Goal: Information Seeking & Learning: Check status

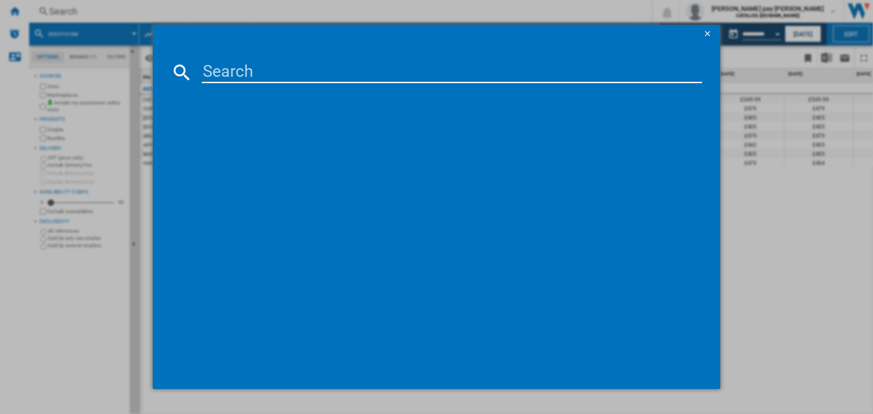
click at [239, 69] on input at bounding box center [452, 72] width 500 height 22
type input "TO84IB00FB"
click at [249, 133] on div "AEG TO84IB00FB BLACK" at bounding box center [442, 130] width 491 height 9
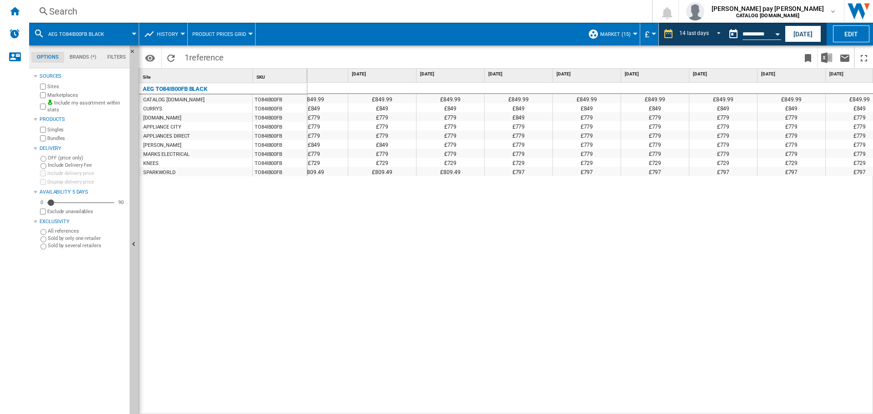
scroll to position [0, 457]
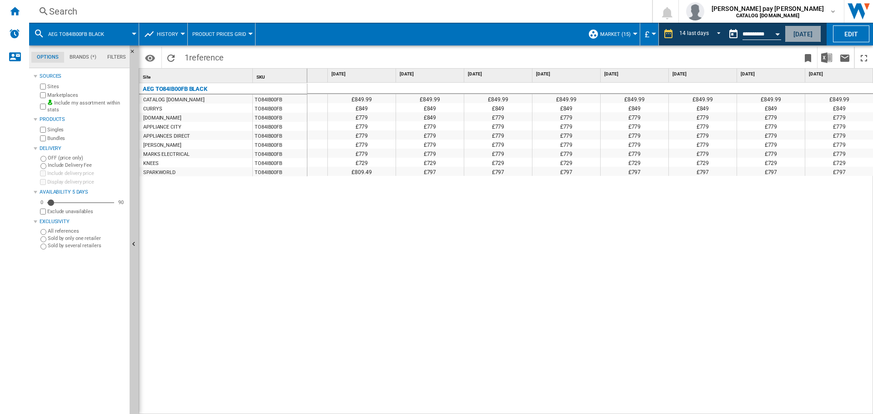
click at [802, 33] on button "[DATE]" at bounding box center [802, 33] width 36 height 17
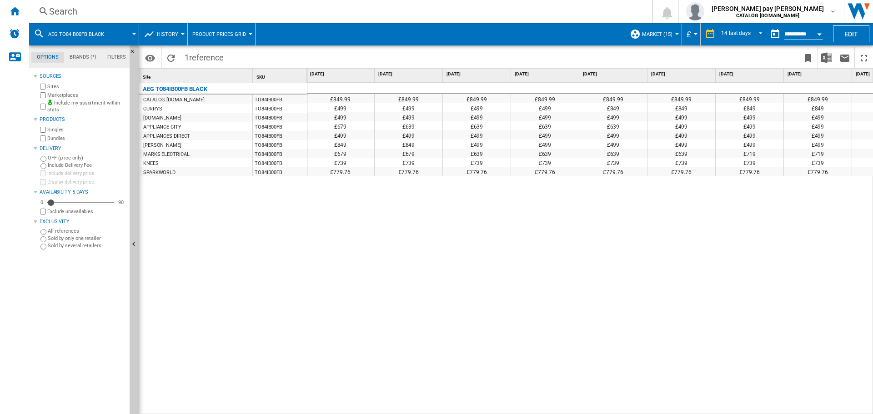
scroll to position [0, 270]
click at [727, 229] on div "£849.99 £849.99 £849.99 £849.99 £849.99 £849.99 £849.99 £849.99 £849.99 £849.99…" at bounding box center [590, 249] width 566 height 332
click at [107, 7] on div "Search" at bounding box center [338, 11] width 579 height 13
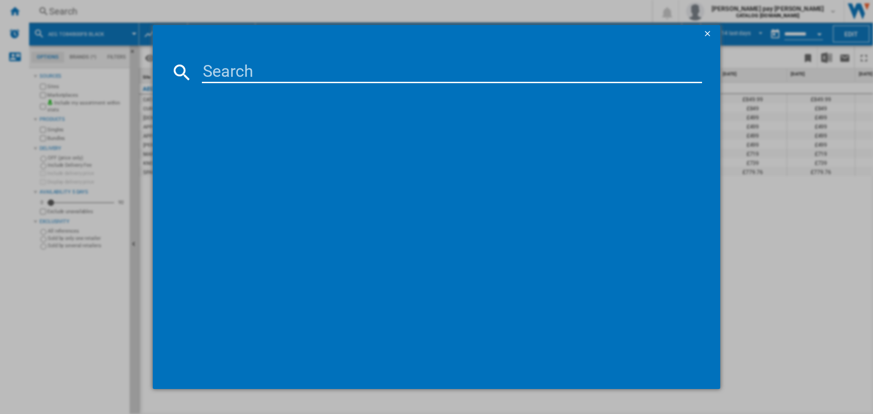
click at [265, 69] on input at bounding box center [452, 72] width 500 height 22
type input "LFR61144B"
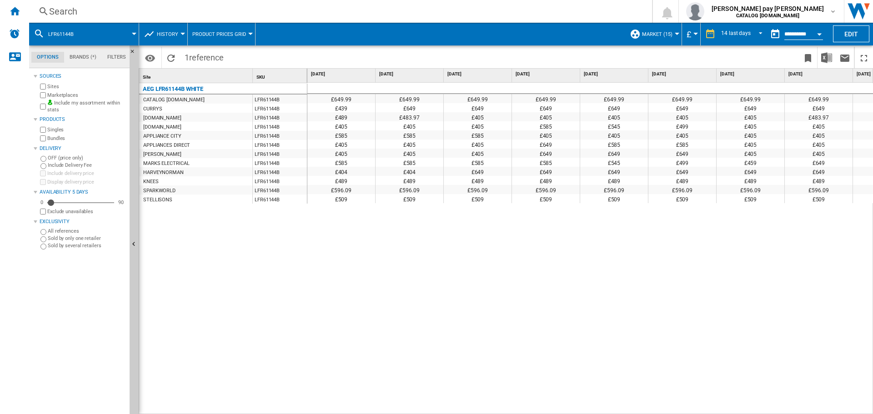
drag, startPoint x: 478, startPoint y: 255, endPoint x: 469, endPoint y: 254, distance: 9.2
click at [478, 255] on div "£649.99 £649.99 £649.99 £649.99 £649.99 £649.99 £649.99 £649.99 £649.99 £649.99…" at bounding box center [590, 249] width 566 height 332
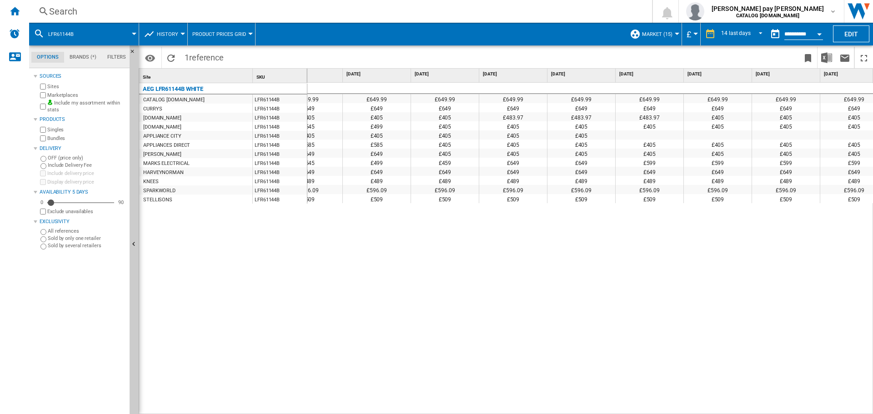
scroll to position [0, 286]
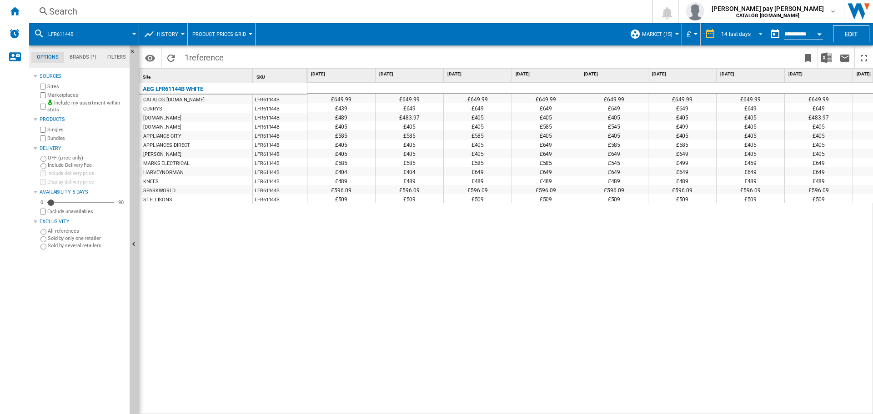
click at [753, 33] on span "REPORTS.WIZARD.STEPS.REPORT.STEPS.REPORT_OPTIONS.PERIOD: 14 last days" at bounding box center [757, 33] width 11 height 8
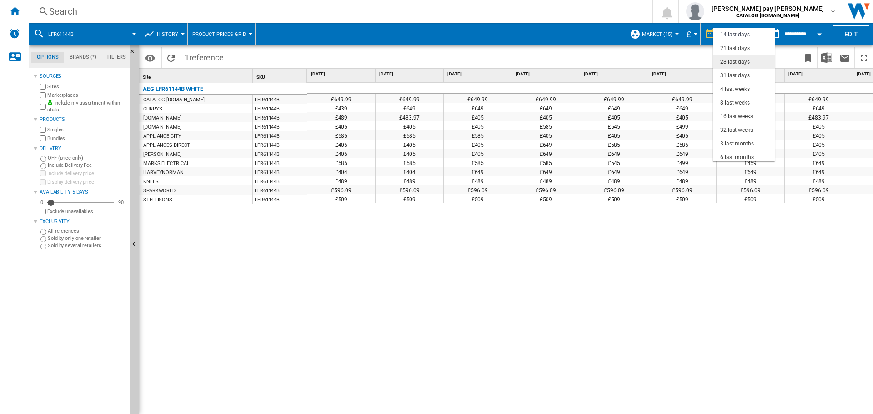
click at [747, 60] on div "28 last days" at bounding box center [735, 62] width 30 height 8
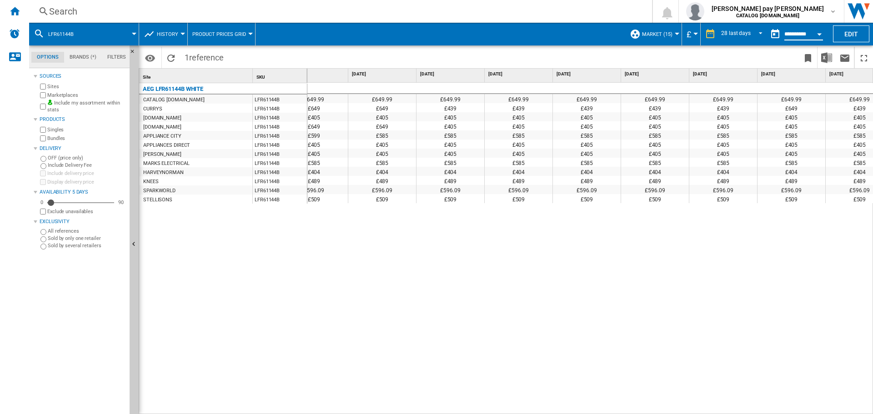
click at [809, 31] on input "**********" at bounding box center [803, 35] width 39 height 8
click at [754, 33] on span "REPORTS.WIZARD.STEPS.REPORT.STEPS.REPORT_OPTIONS.PERIOD: 28 last days" at bounding box center [757, 33] width 11 height 8
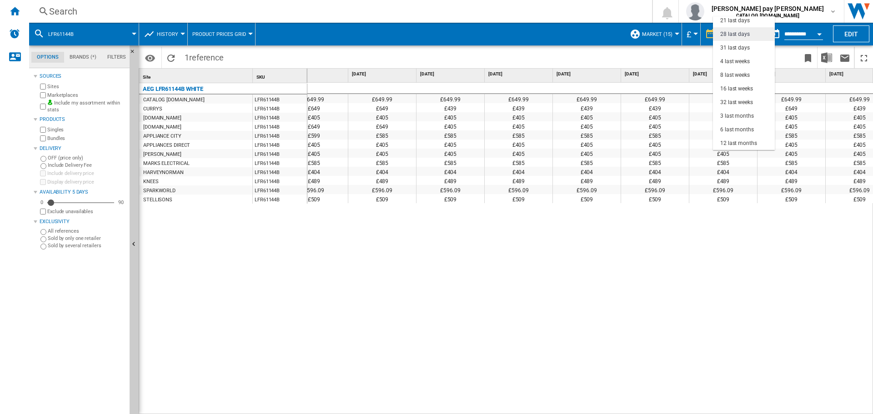
click at [751, 33] on md-option "28 last days" at bounding box center [744, 34] width 62 height 14
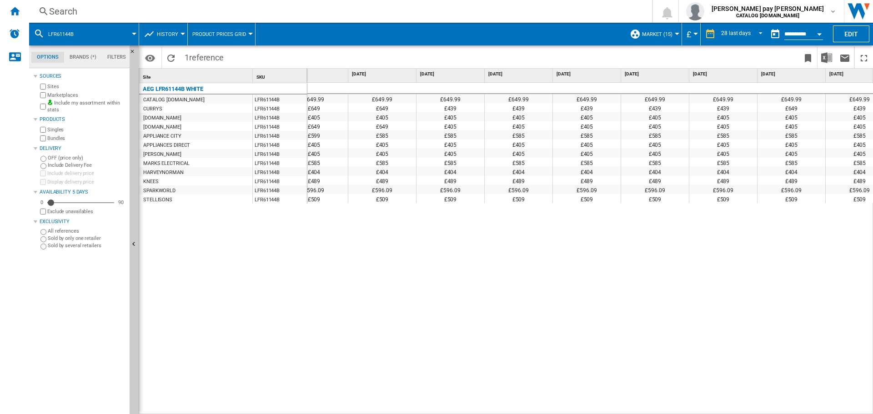
click at [817, 36] on button "Open calendar" at bounding box center [819, 33] width 16 height 16
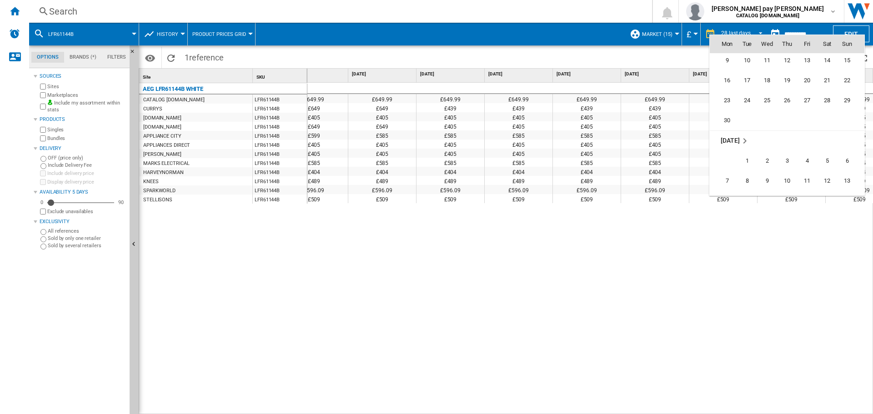
scroll to position [3972, 0]
click at [730, 128] on span "16" at bounding box center [727, 126] width 18 height 18
type input "**********"
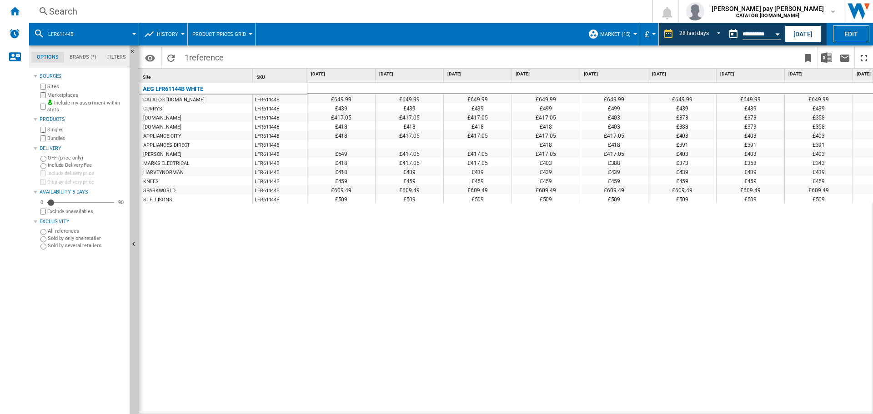
click at [778, 31] on button "Open calendar" at bounding box center [777, 33] width 16 height 16
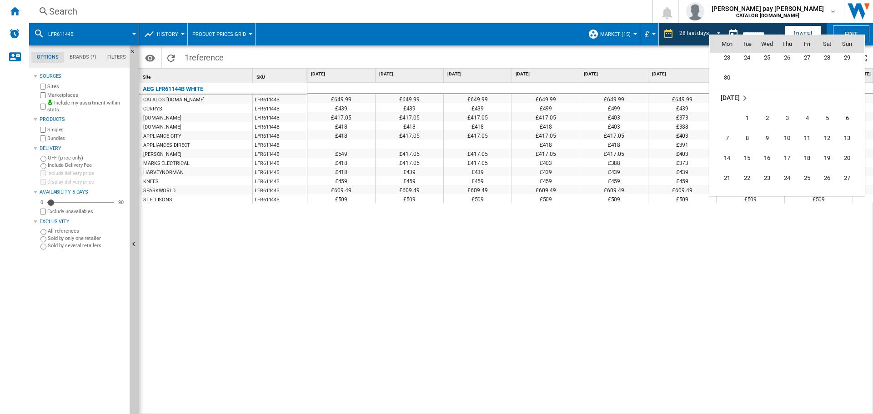
scroll to position [4066, 0]
click at [731, 151] on span "14" at bounding box center [727, 153] width 18 height 18
type input "**********"
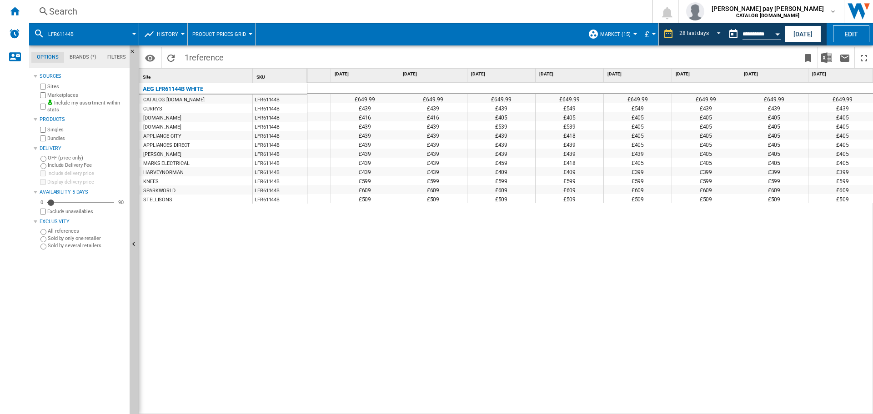
scroll to position [0, 1411]
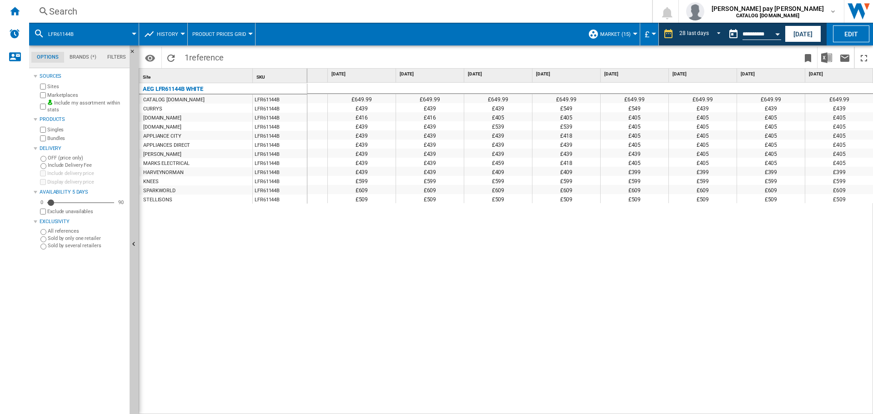
click at [213, 12] on div "Search" at bounding box center [338, 11] width 579 height 13
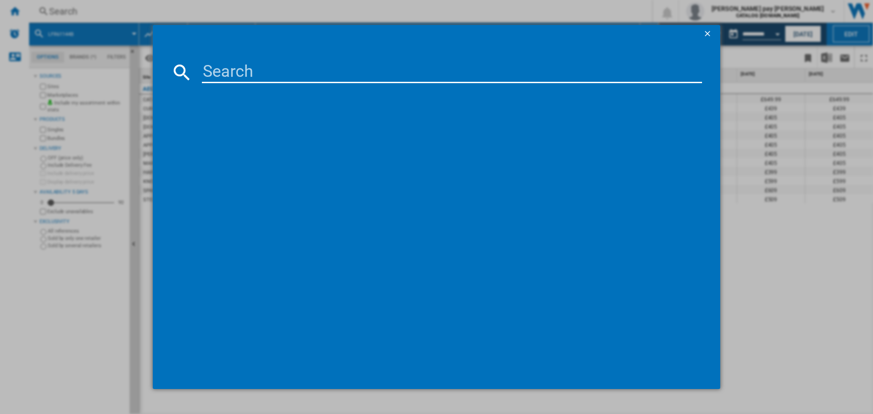
click at [262, 71] on input at bounding box center [452, 72] width 500 height 22
type input "L6FBK941B"
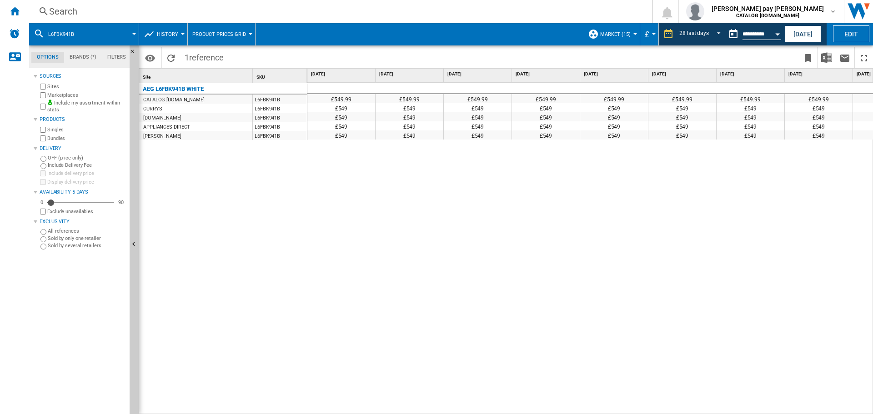
click at [616, 200] on div "£549.99 £549.99 £549.99 £549.99 £549.99 £549.99 £549.99 £549.99 £549.99 £549.99…" at bounding box center [590, 249] width 566 height 332
click at [771, 32] on button "Open calendar" at bounding box center [777, 33] width 16 height 16
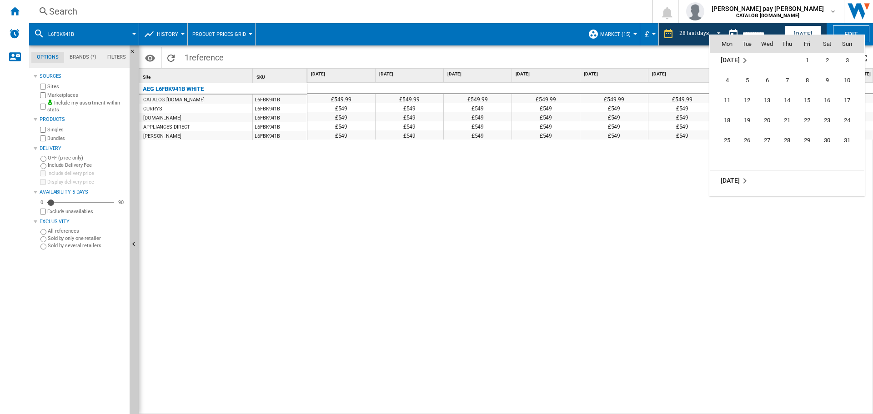
scroll to position [4232, 0]
click at [734, 130] on span "25" at bounding box center [727, 128] width 18 height 18
type input "**********"
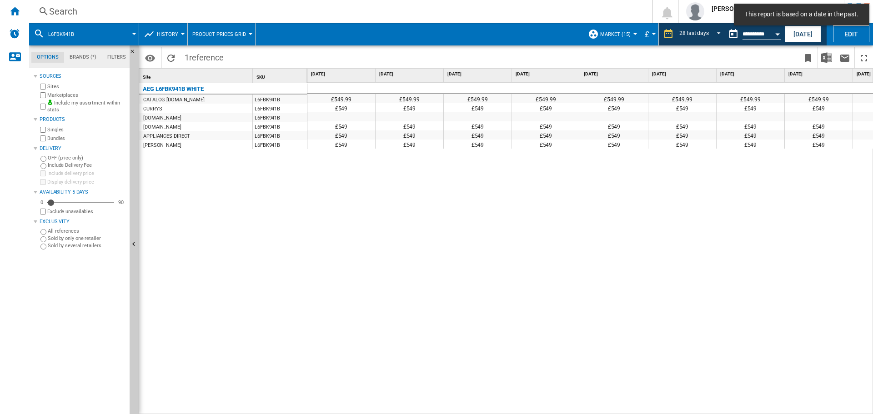
click at [469, 370] on div "£549.99 £549.99 £549.99 £549.99 £549.99 £549.99 £549.99 £549.99 £549.99 £549.99…" at bounding box center [590, 249] width 566 height 332
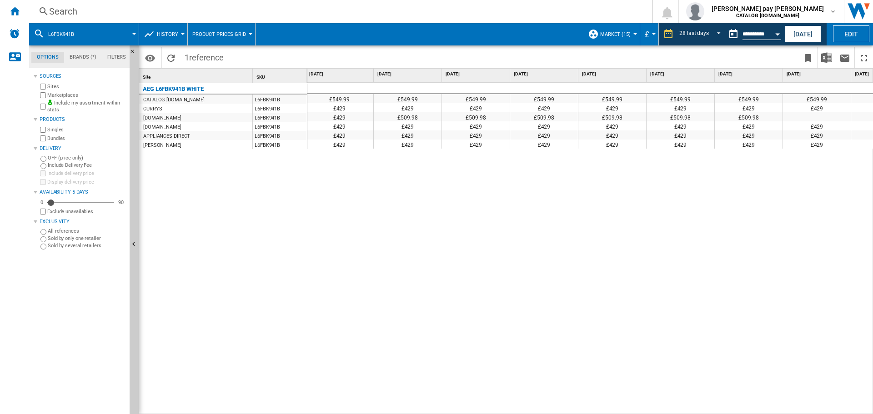
scroll to position [0, 1259]
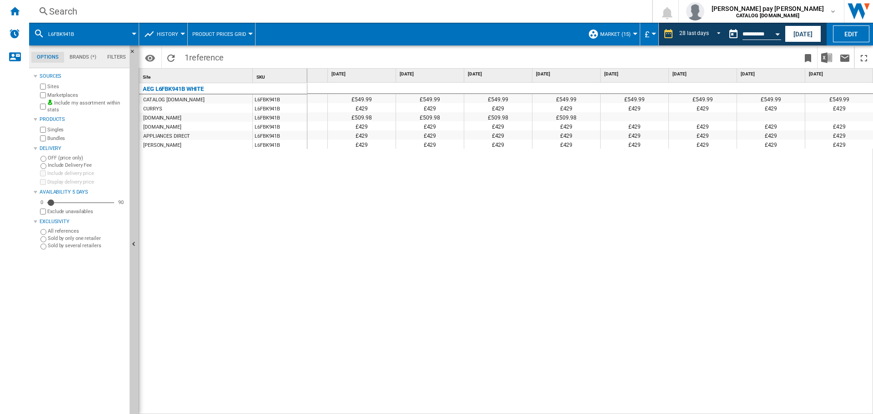
click at [143, 12] on div "Search" at bounding box center [338, 11] width 579 height 13
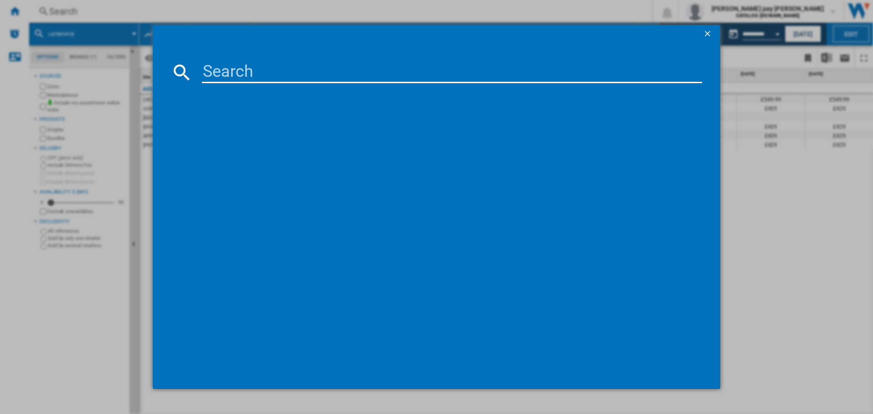
click at [213, 71] on input at bounding box center [452, 72] width 500 height 22
type input "TR708L0B"
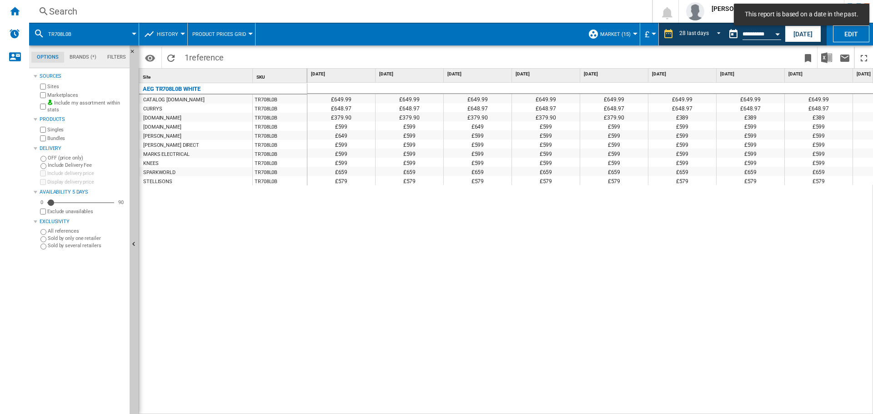
click at [771, 36] on button "Open calendar" at bounding box center [777, 33] width 16 height 16
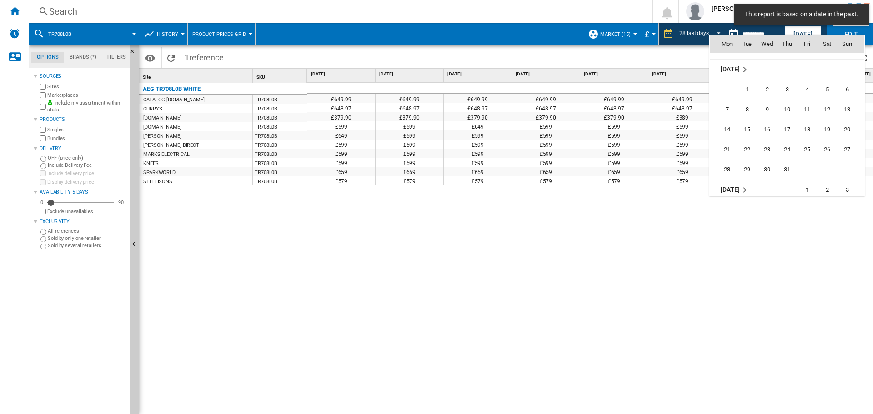
scroll to position [4079, 0]
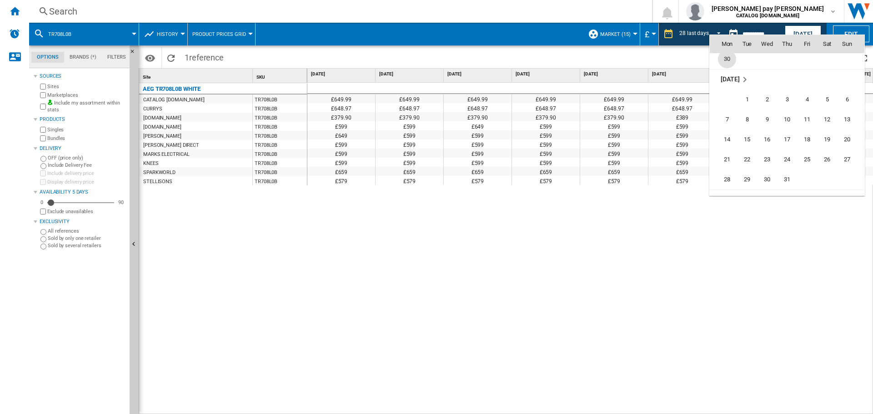
click at [730, 60] on span "30" at bounding box center [727, 59] width 18 height 18
type input "**********"
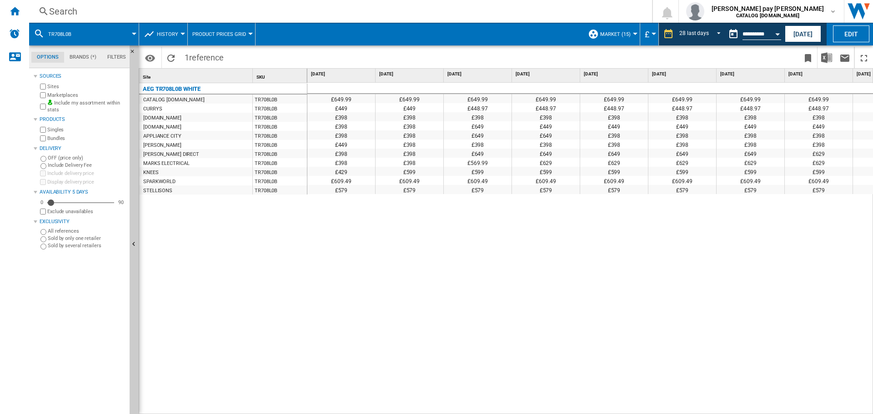
click at [529, 236] on div "£649.99 £649.99 £649.99 £649.99 £649.99 £649.99 £649.99 £649.99 £649.99 £649.99…" at bounding box center [590, 249] width 566 height 332
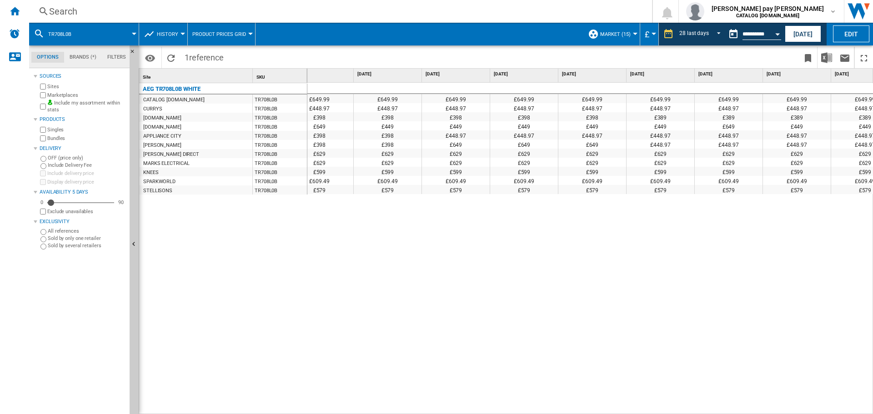
click at [464, 109] on div "£448.97" at bounding box center [456, 107] width 68 height 9
drag, startPoint x: 605, startPoint y: 409, endPoint x: 664, endPoint y: 409, distance: 58.2
click at [664, 409] on div "£649.99 £649.99 £649.99 £649.99 £649.99 £649.99 £649.99 £649.99 £649.99 £649.99…" at bounding box center [590, 249] width 566 height 332
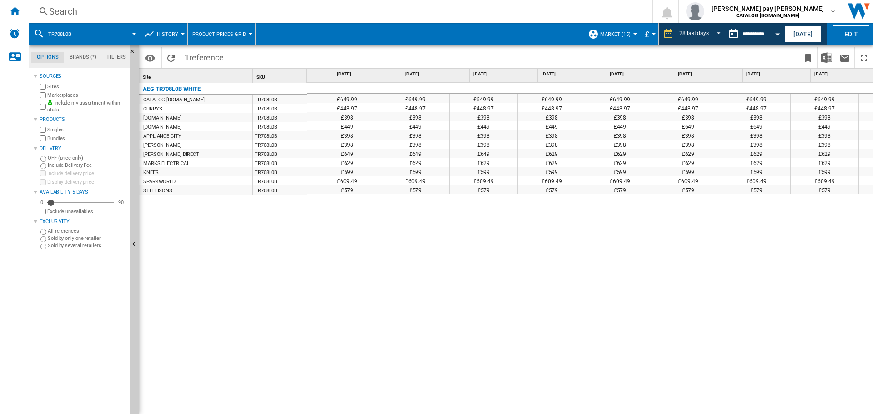
scroll to position [0, 267]
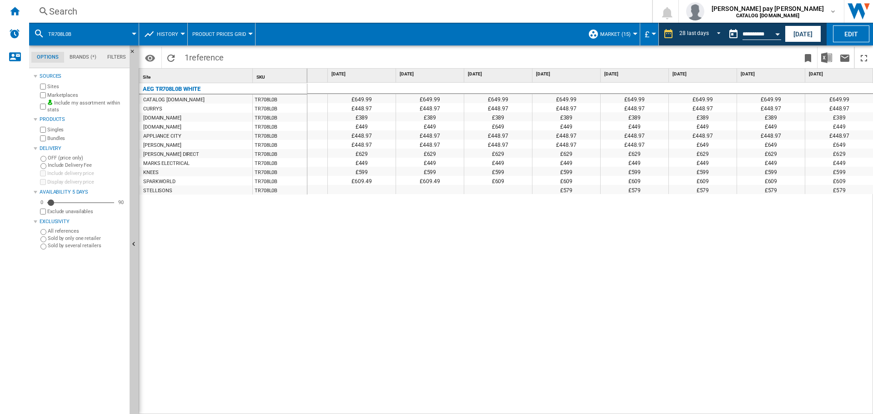
click at [460, 227] on div "£649.99 £649.99 £649.99 £649.99 £649.99 £649.99 £649.99 £649.99 £649.99 £649.99…" at bounding box center [590, 249] width 566 height 332
click at [128, 14] on div "Search" at bounding box center [338, 11] width 579 height 13
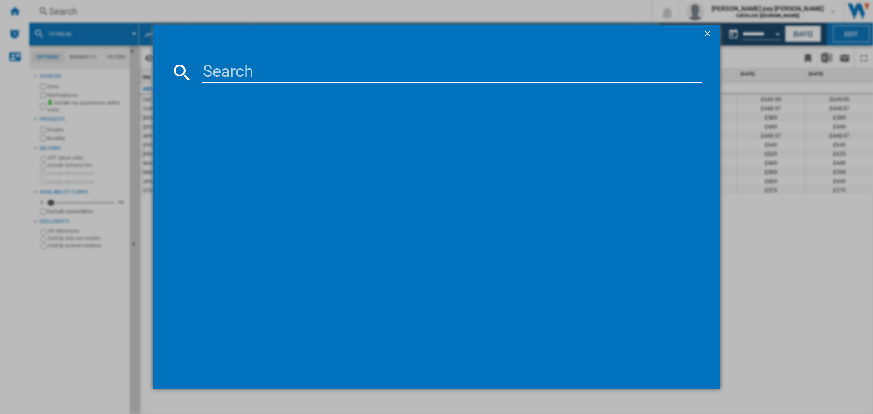
click at [247, 82] on input at bounding box center [452, 72] width 500 height 22
type input "LWR7195M4B"
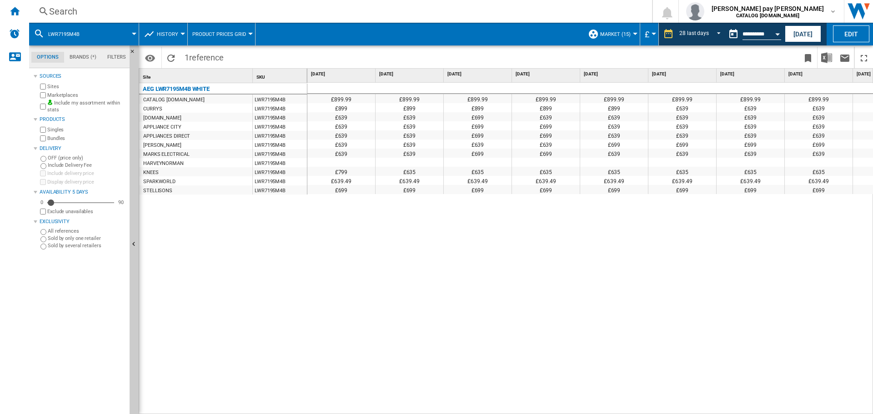
click at [515, 275] on div "£899.99 £899.99 £899.99 £899.99 £899.99 £899.99 £899.99 £899.99 £899.99 £899.99…" at bounding box center [590, 249] width 566 height 332
click at [482, 253] on div "£899.99 £899.99 £899.99 £899.99 £899.99 £899.99 £899.99 £899.99 £899.99 £899.99…" at bounding box center [590, 249] width 566 height 332
click at [483, 254] on div "£899.99 £899.99 £899.99 £899.99 £899.99 £899.99 £899.99 £899.99 £899.99 £899.99…" at bounding box center [590, 249] width 566 height 332
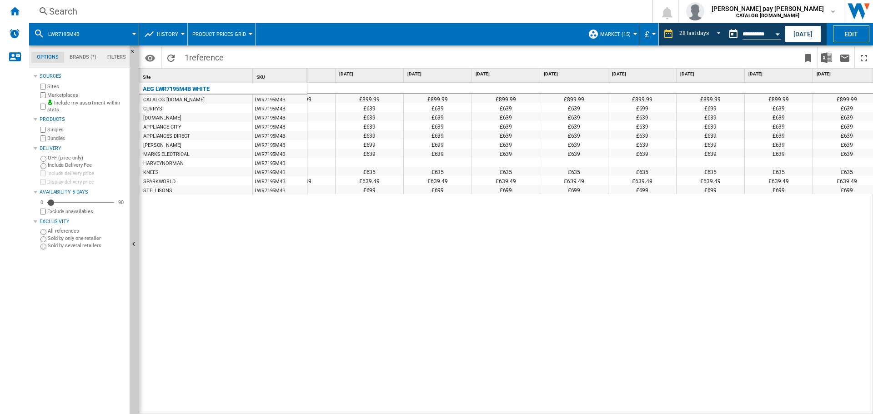
scroll to position [0, 387]
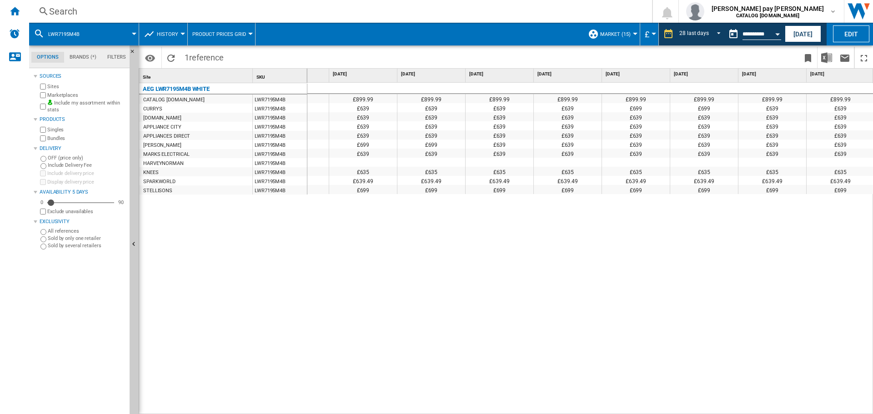
drag, startPoint x: 613, startPoint y: 318, endPoint x: 587, endPoint y: 411, distance: 96.4
click at [613, 318] on div "£899.99 £899.99 £899.99 £899.99 £899.99 £899.99 £899.99 £899.99 £899.99 £899.99…" at bounding box center [590, 249] width 566 height 332
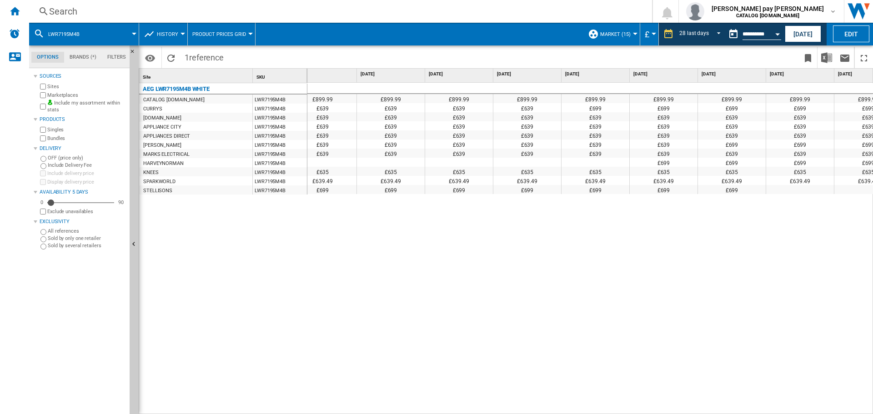
scroll to position [0, 1060]
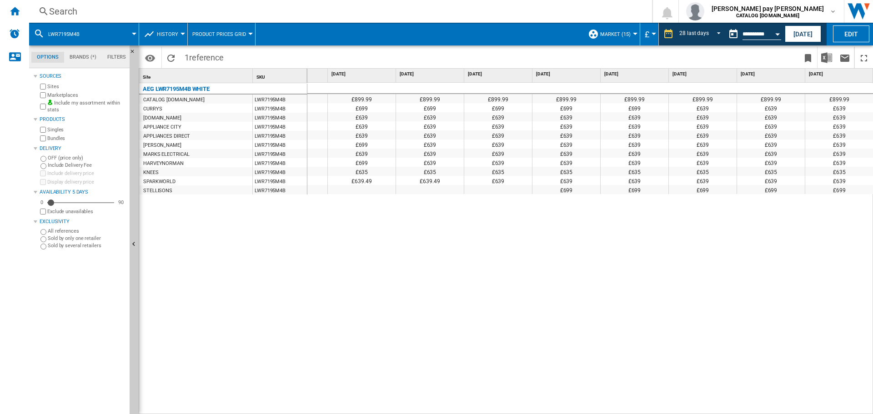
click at [774, 33] on button "Open calendar" at bounding box center [777, 33] width 16 height 16
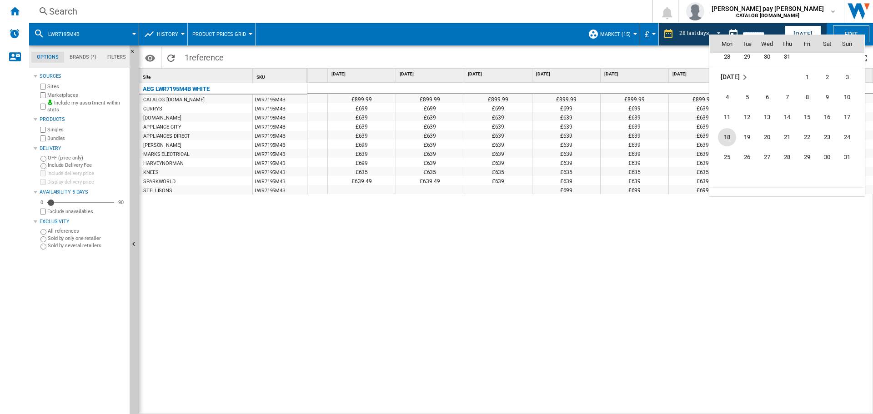
click at [730, 135] on span "18" at bounding box center [727, 137] width 18 height 18
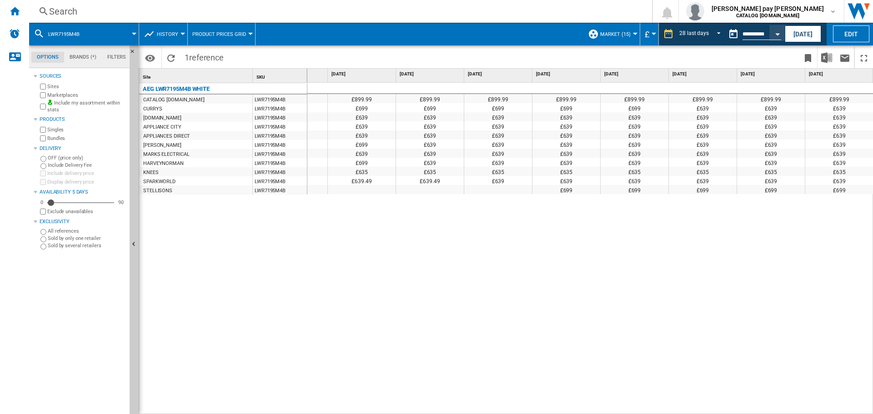
type input "**********"
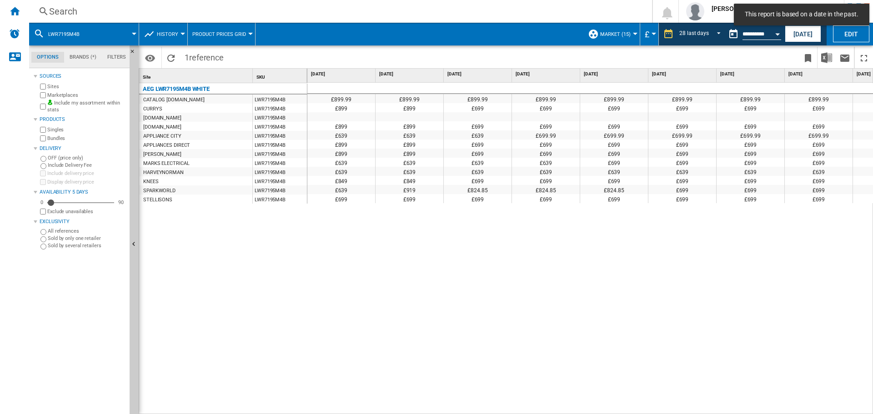
drag, startPoint x: 723, startPoint y: 333, endPoint x: 681, endPoint y: 341, distance: 43.1
click at [723, 333] on div "£899.99 £899.99 £899.99 £899.99 £899.99 £899.99 £899.99 £899.99 £899.99 £899.99…" at bounding box center [590, 249] width 566 height 332
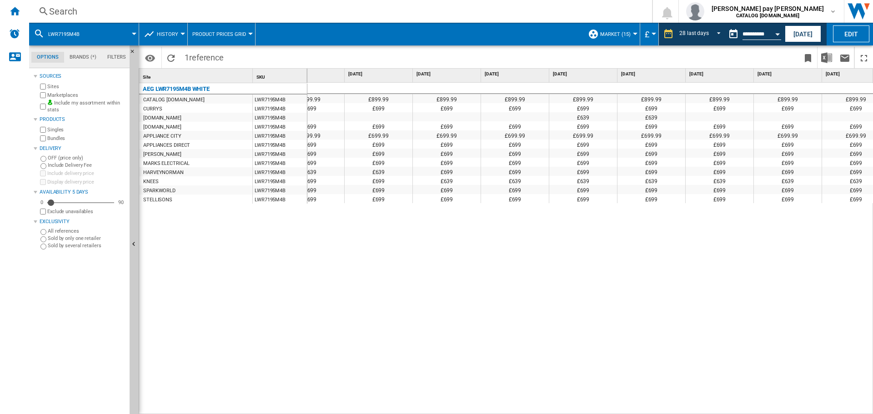
click at [376, 316] on div "£899.99 £899.99 £899.99 £899.99 £899.99 £899.99 £899.99 £899.99 £899.99 £899.99…" at bounding box center [590, 249] width 566 height 332
drag, startPoint x: 227, startPoint y: 245, endPoint x: 197, endPoint y: 172, distance: 78.7
click at [226, 231] on div "AEG LWR7195M4B WHITE CATALOG [DOMAIN_NAME] LWR7195M4B CURRYS LWR7195M4B [DOMAIN…" at bounding box center [223, 246] width 168 height 327
click at [71, 20] on div "Search Search 0 [PERSON_NAME] pay [PERSON_NAME] CATALOG [DOMAIN_NAME] CATALOG […" at bounding box center [451, 11] width 844 height 23
click at [71, 14] on div "Search" at bounding box center [338, 11] width 579 height 13
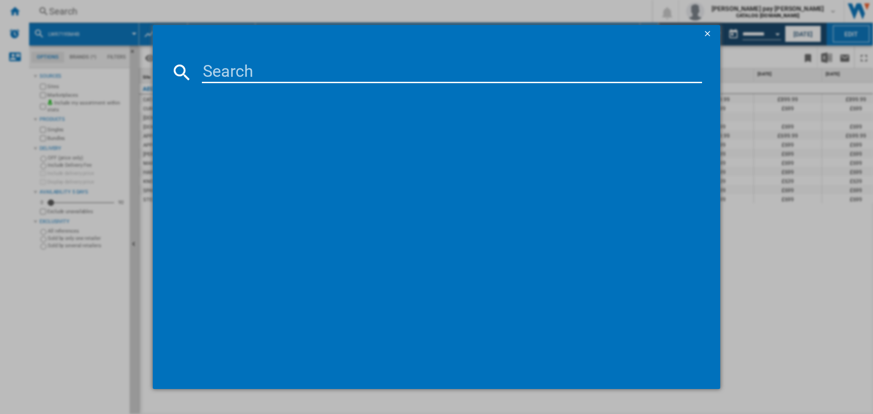
click at [215, 76] on input at bounding box center [452, 72] width 500 height 22
type input "LX6WG84634BI"
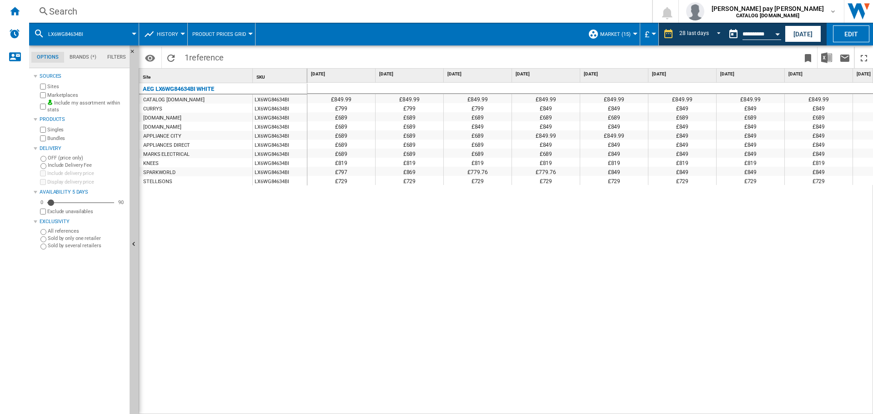
click at [533, 279] on div "£849.99 £849.99 £849.99 £849.99 £849.99 £849.99 £849.99 £849.99 £849.99 £849.99…" at bounding box center [590, 249] width 566 height 332
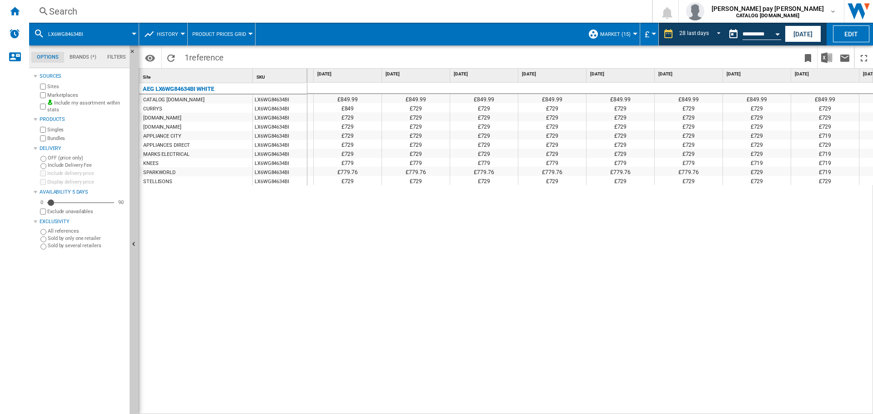
scroll to position [0, 1224]
click at [480, 193] on div "£849.99 £849.99 £849.99 £849.99 £849.99 £849.99 £849.99 £849.99 £849.99 £849.99…" at bounding box center [590, 249] width 566 height 332
click at [709, 347] on div "£849.99 £849.99 £849.99 £849.99 £849.99 £849.99 £849.99 £849.99 £849.99 £849.99…" at bounding box center [590, 249] width 566 height 332
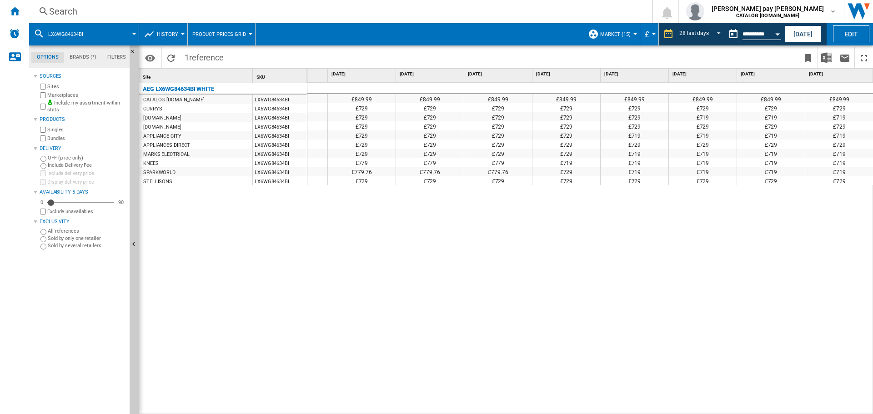
click at [191, 14] on div "Search" at bounding box center [338, 11] width 579 height 13
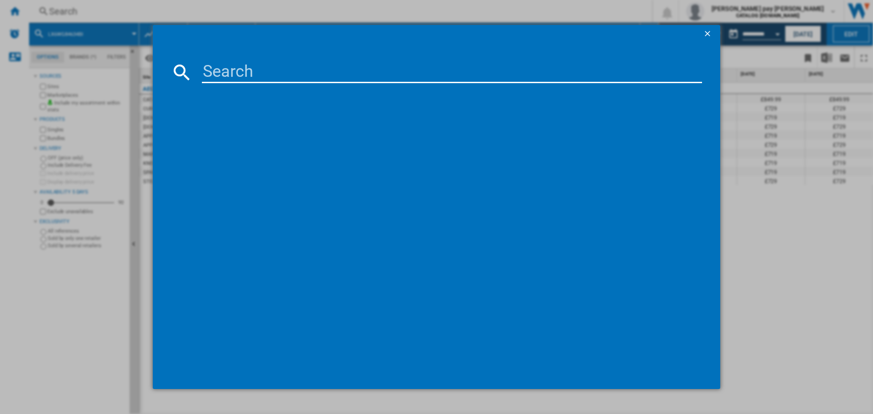
drag, startPoint x: 226, startPoint y: 70, endPoint x: 235, endPoint y: 78, distance: 11.9
click at [226, 71] on input at bounding box center [452, 72] width 500 height 22
type input "LFX6G7434BI"
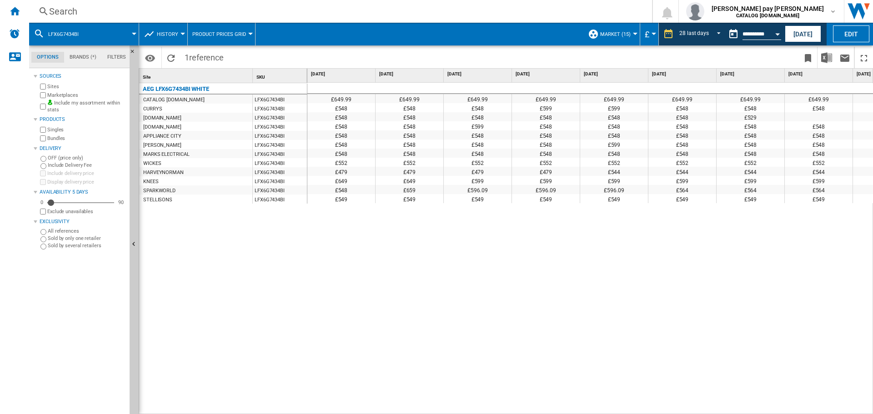
click at [526, 320] on div "£649.99 £649.99 £649.99 £649.99 £649.99 £649.99 £649.99 £649.99 £649.99 £649.99…" at bounding box center [590, 249] width 566 height 332
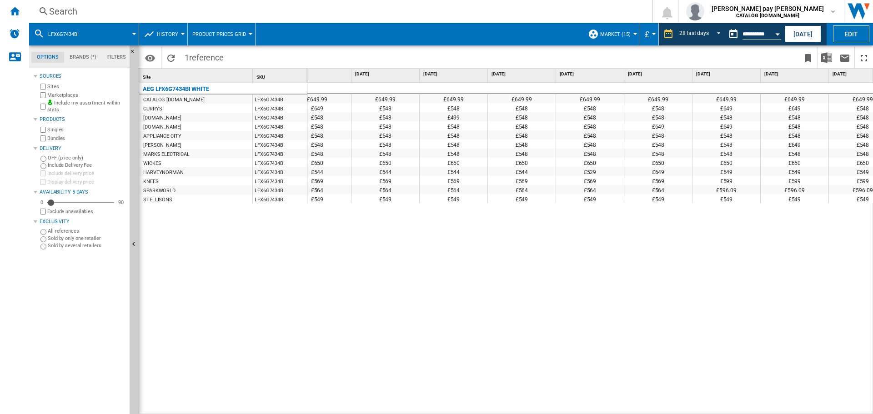
scroll to position [0, 1355]
